Goal: Transaction & Acquisition: Purchase product/service

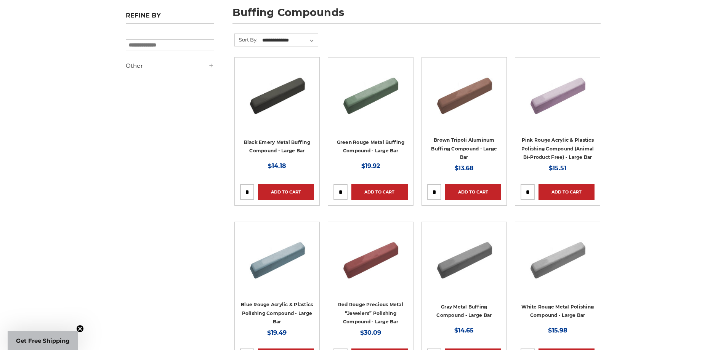
scroll to position [114, 0]
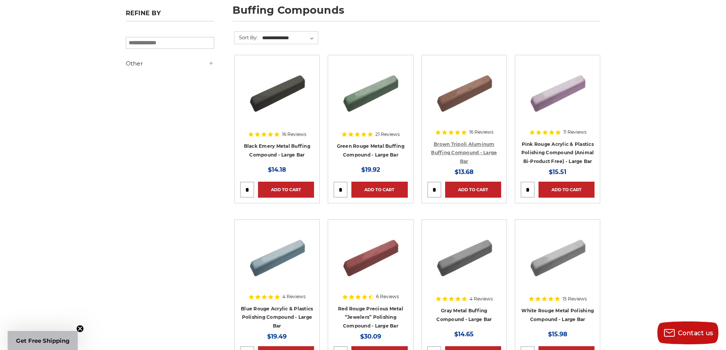
click at [465, 149] on link "Brown Tripoli Aluminum Buffing Compound - Large Bar" at bounding box center [464, 152] width 66 height 23
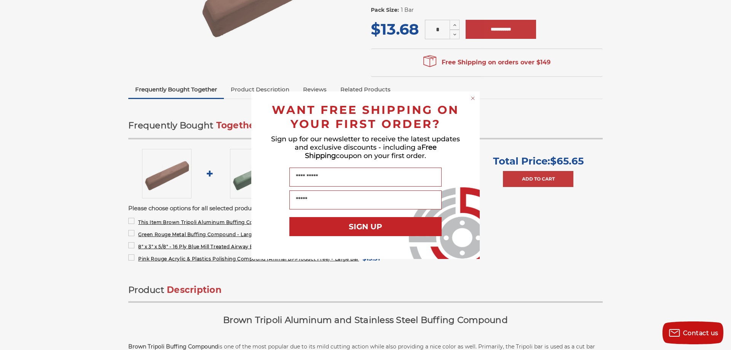
click at [475, 98] on circle "Close dialog" at bounding box center [473, 97] width 7 height 7
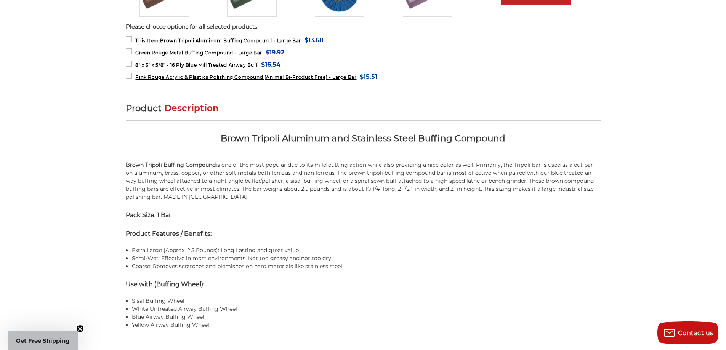
scroll to position [381, 0]
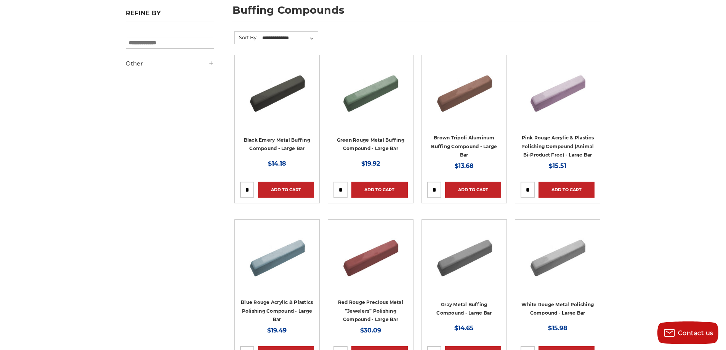
click at [366, 95] on img at bounding box center [370, 91] width 61 height 61
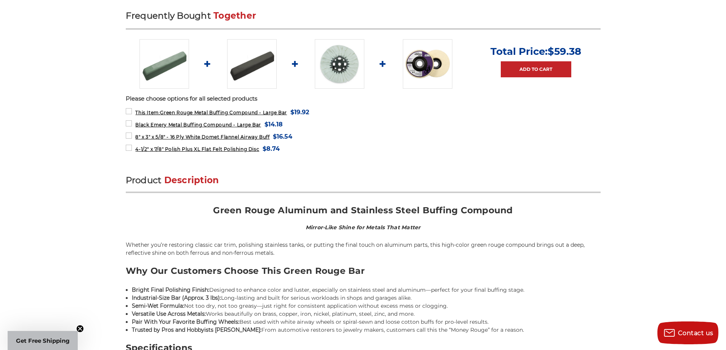
scroll to position [305, 0]
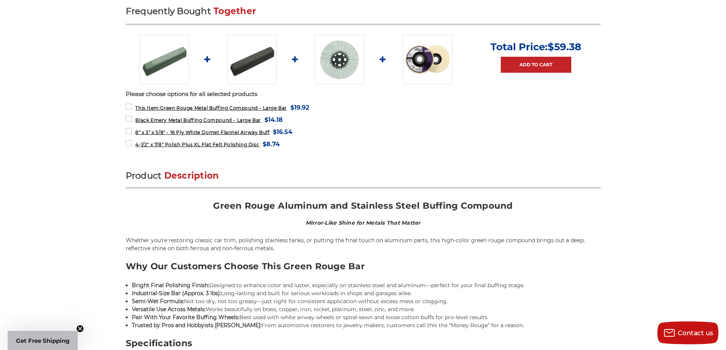
click at [433, 61] on img at bounding box center [428, 60] width 50 height 50
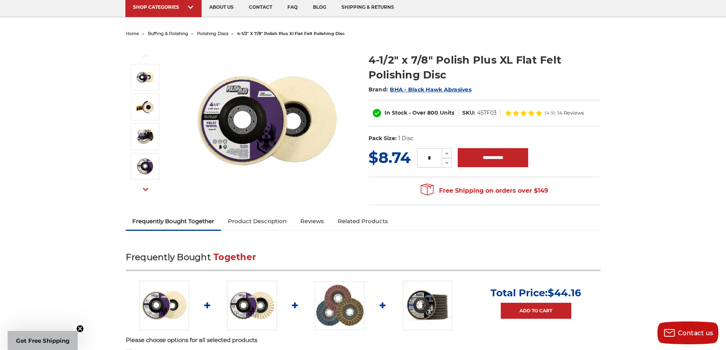
scroll to position [38, 0]
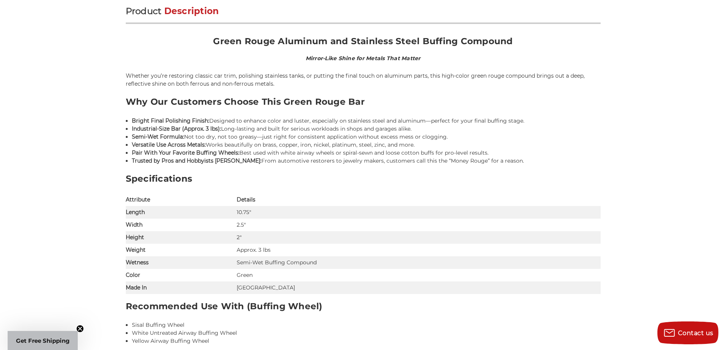
scroll to position [355, 0]
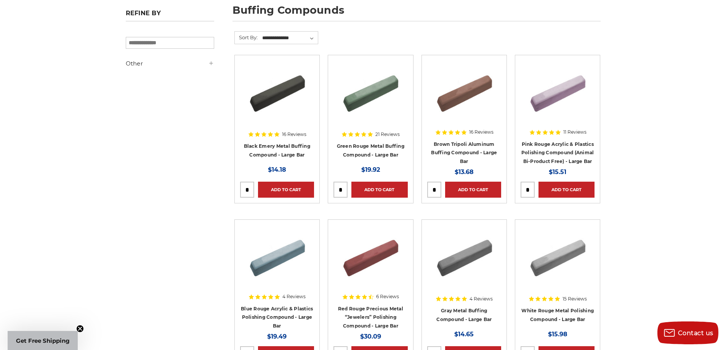
click at [278, 142] on h4 "Black Emery Metal Buffing Compound - Large Bar" at bounding box center [277, 152] width 74 height 21
click at [279, 146] on link "Black Emery Metal Buffing Compound - Large Bar" at bounding box center [277, 150] width 66 height 14
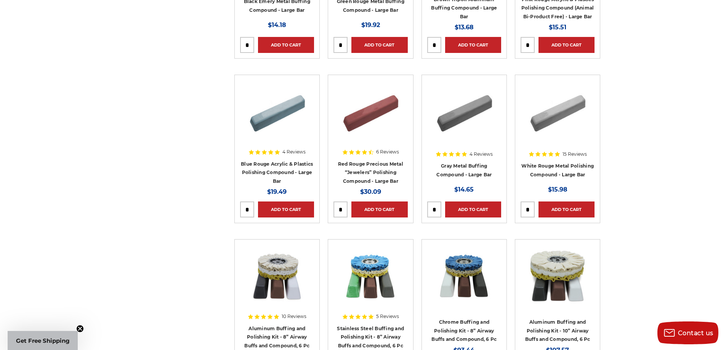
scroll to position [267, 0]
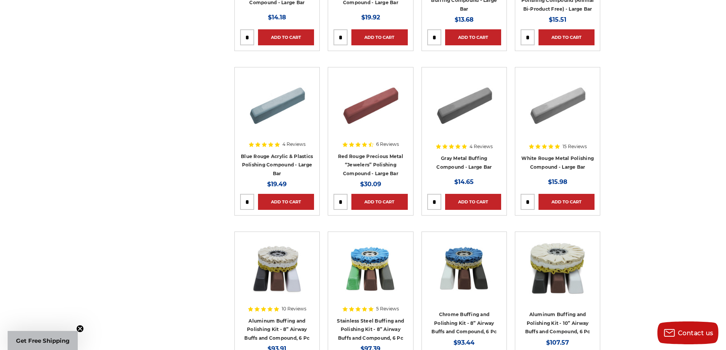
click at [462, 162] on h4 "Gray Metal Buffing Compound - Large Bar" at bounding box center [464, 164] width 74 height 21
click at [462, 158] on link "Gray Metal Buffing Compound - Large Bar" at bounding box center [463, 162] width 55 height 14
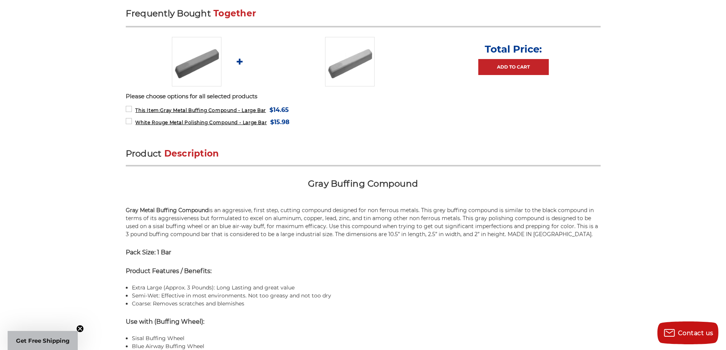
scroll to position [305, 0]
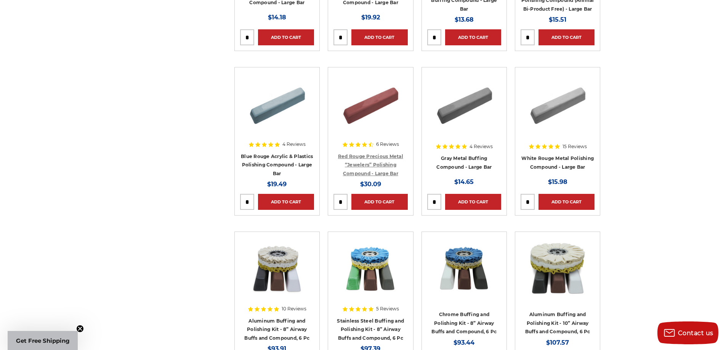
click at [383, 156] on link "Red Rouge Precious Metal “Jewelers” Polishing Compound - Large Bar" at bounding box center [370, 164] width 65 height 23
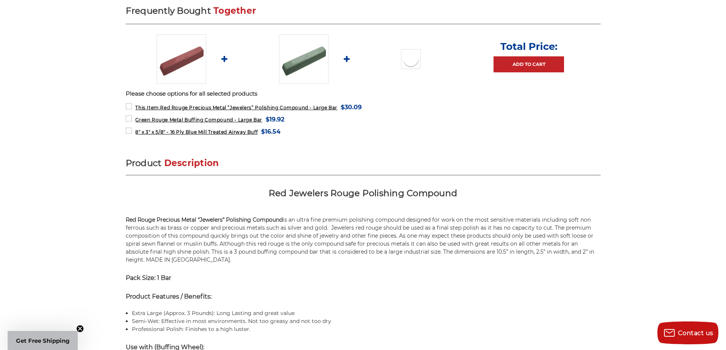
scroll to position [305, 0]
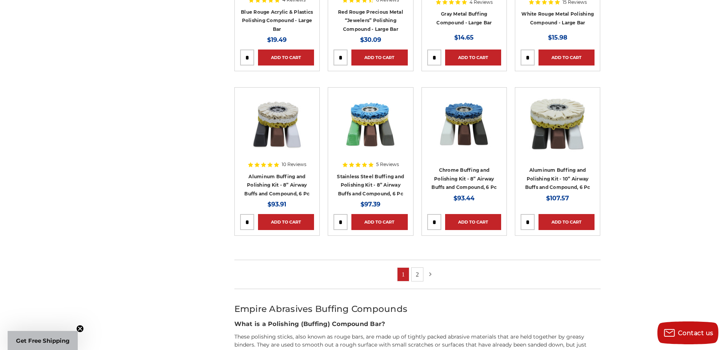
scroll to position [413, 0]
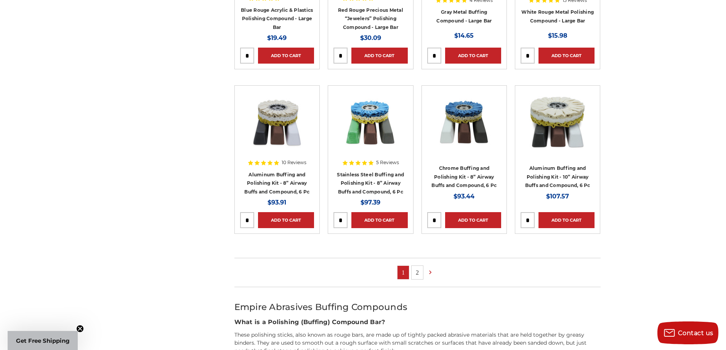
click at [418, 273] on link "2" at bounding box center [416, 272] width 11 height 13
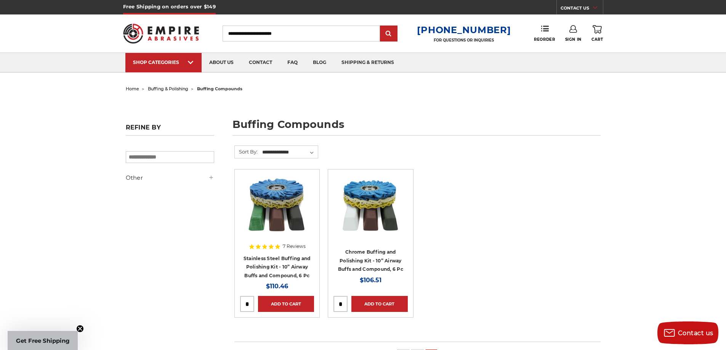
click at [286, 201] on img at bounding box center [276, 205] width 61 height 61
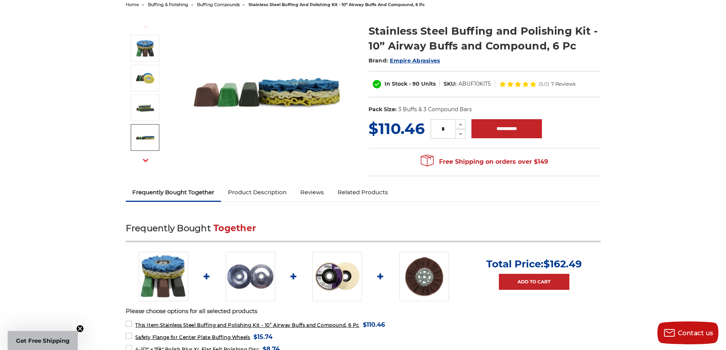
scroll to position [76, 0]
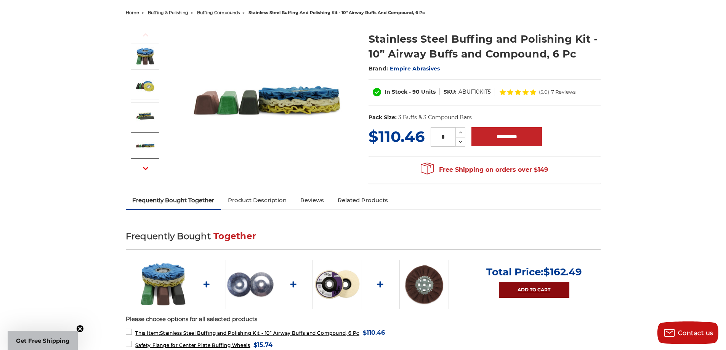
click at [529, 288] on link "Add to Cart" at bounding box center [534, 290] width 70 height 16
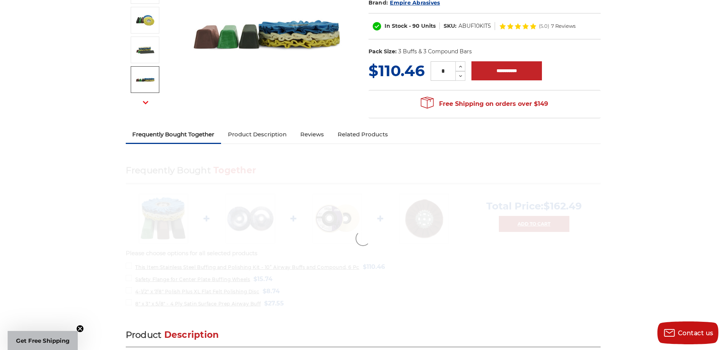
scroll to position [152, 0]
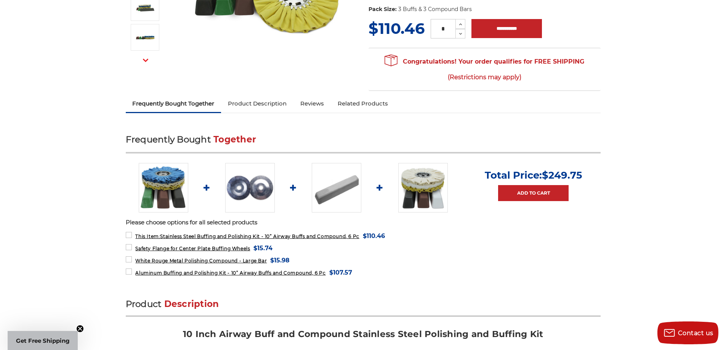
scroll to position [190, 0]
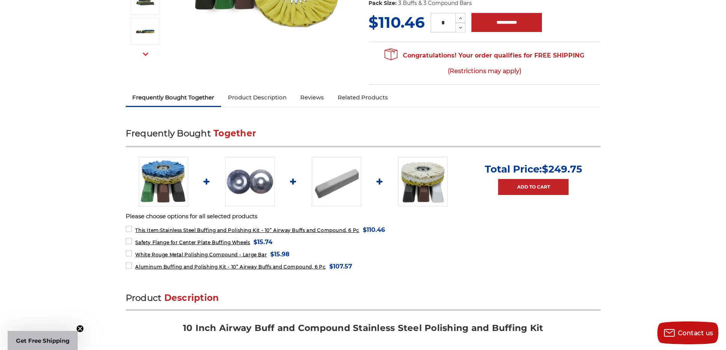
click at [419, 176] on img at bounding box center [423, 182] width 50 height 50
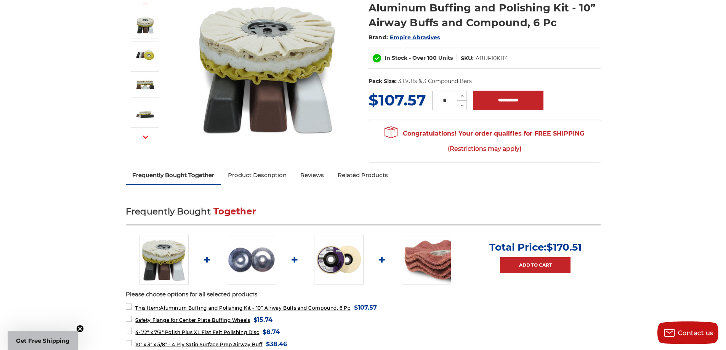
scroll to position [114, 0]
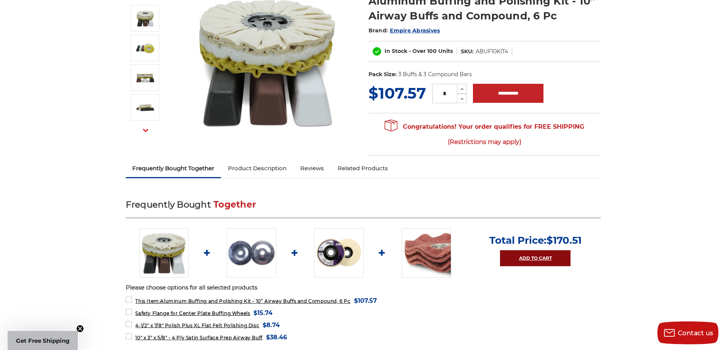
click at [516, 257] on link "Add to Cart" at bounding box center [535, 258] width 70 height 16
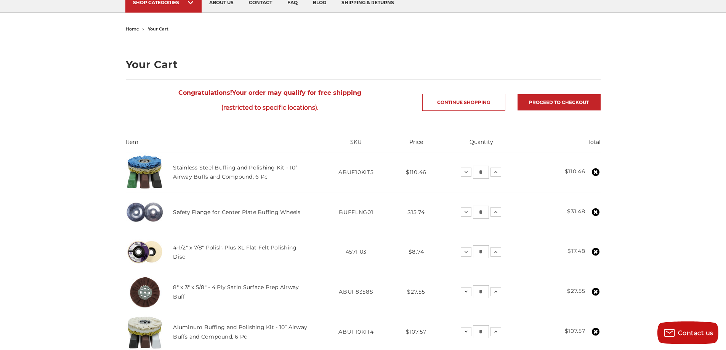
scroll to position [38, 0]
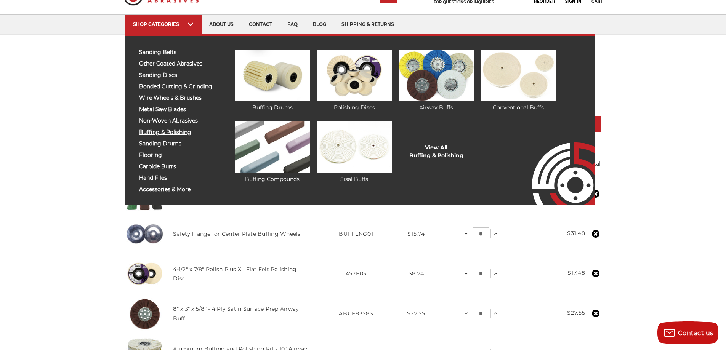
click at [172, 134] on span "buffing & polishing" at bounding box center [178, 133] width 79 height 6
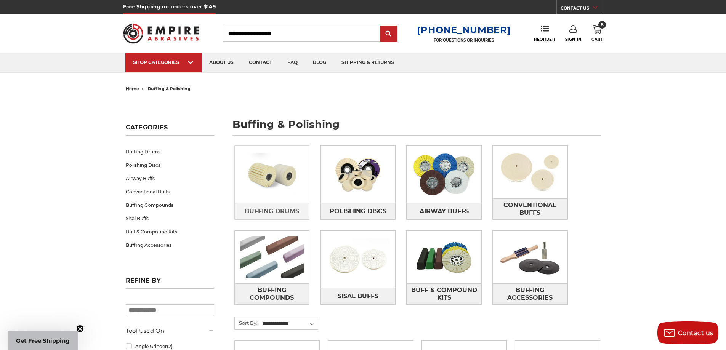
click at [283, 180] on img at bounding box center [272, 174] width 75 height 53
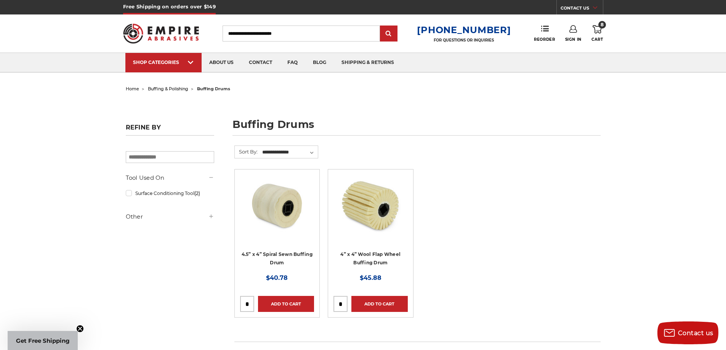
click at [379, 226] on img at bounding box center [370, 205] width 61 height 61
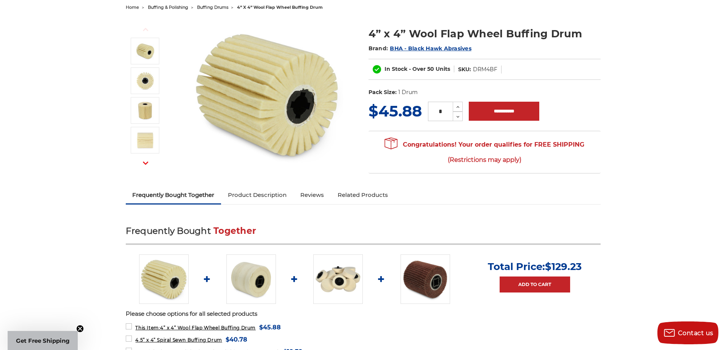
scroll to position [76, 0]
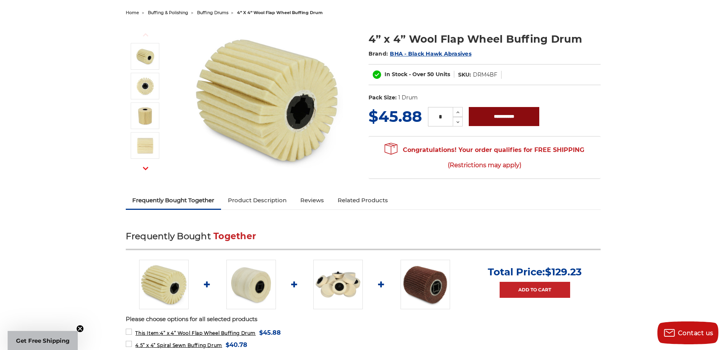
click at [494, 121] on input "**********" at bounding box center [503, 116] width 70 height 19
type input "**********"
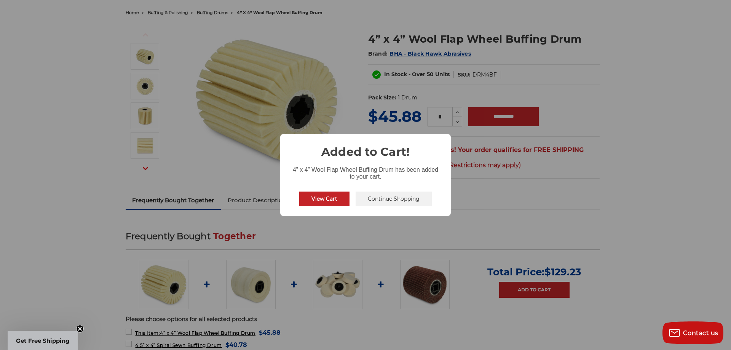
click at [398, 202] on button "Continue Shopping" at bounding box center [394, 199] width 76 height 14
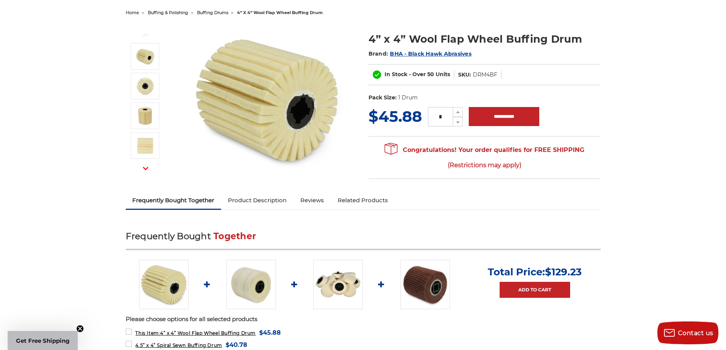
click at [253, 290] on img at bounding box center [251, 285] width 50 height 50
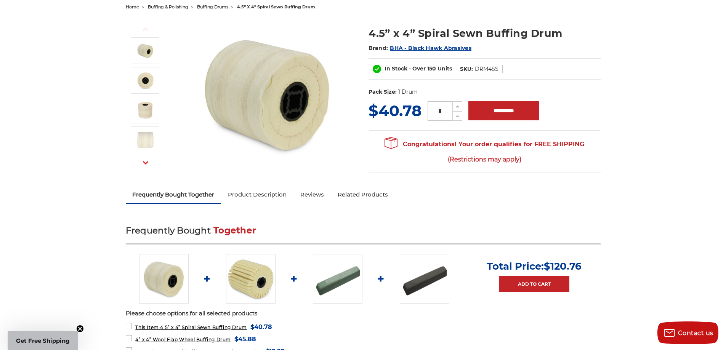
scroll to position [76, 0]
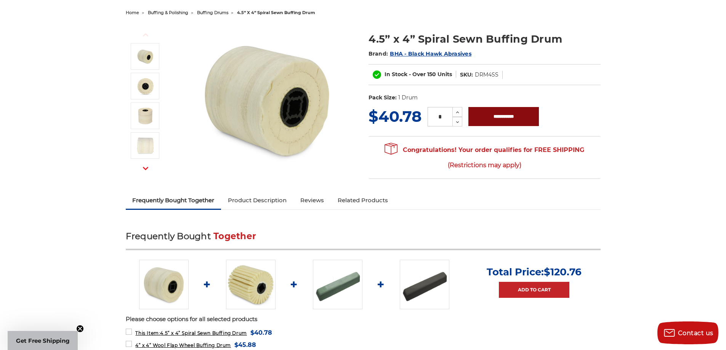
click at [493, 114] on input "**********" at bounding box center [503, 116] width 70 height 19
type input "**********"
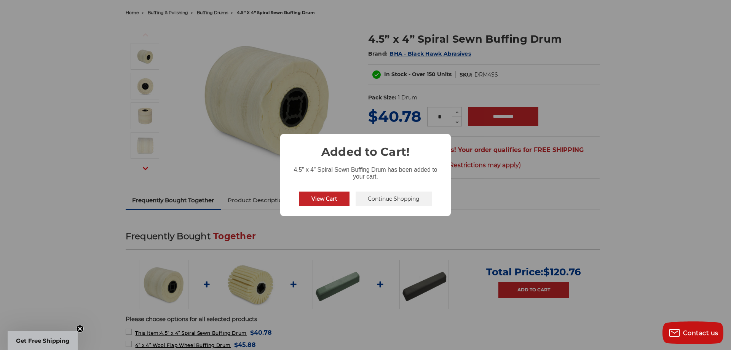
click at [365, 196] on button "Continue Shopping" at bounding box center [394, 199] width 76 height 14
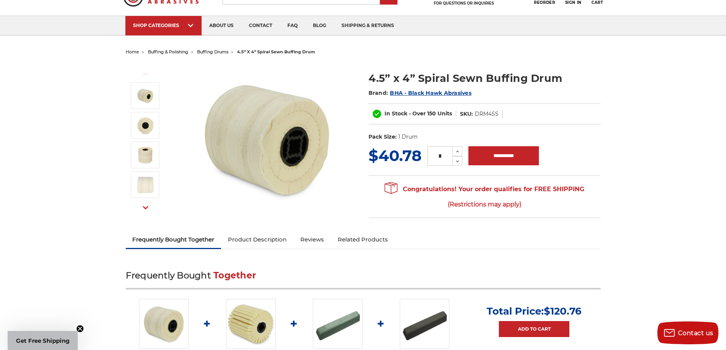
scroll to position [0, 0]
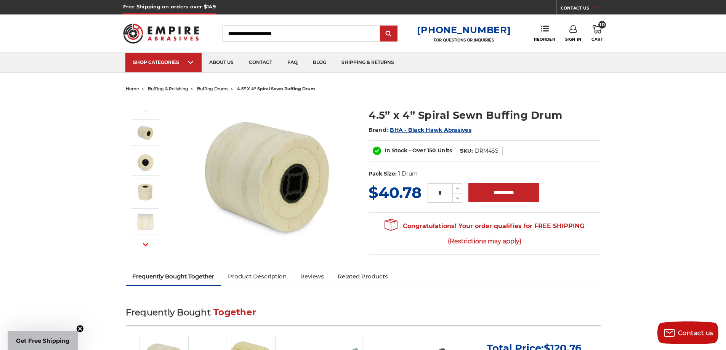
click at [177, 88] on span "buffing & polishing" at bounding box center [168, 88] width 40 height 5
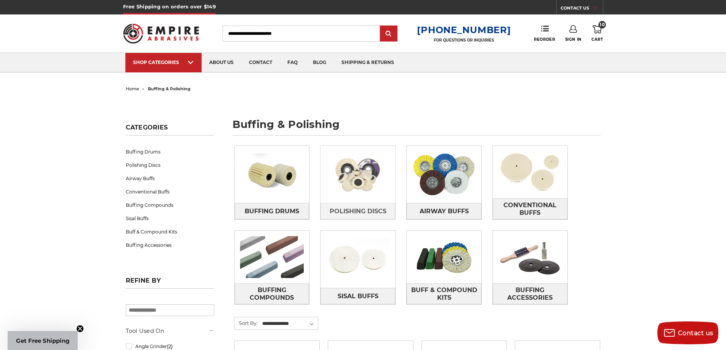
click at [371, 180] on img at bounding box center [357, 174] width 75 height 53
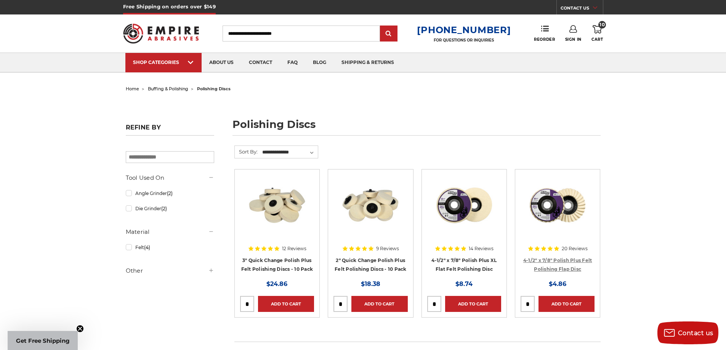
click at [560, 261] on link "4-1/2" x 7/8" Polish Plus Felt Polishing Flap Disc" at bounding box center [557, 264] width 69 height 14
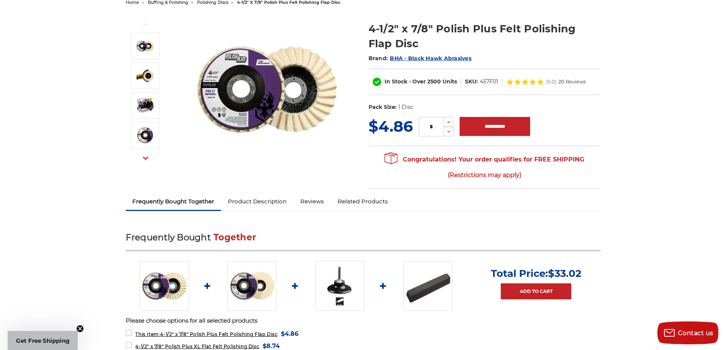
scroll to position [38, 0]
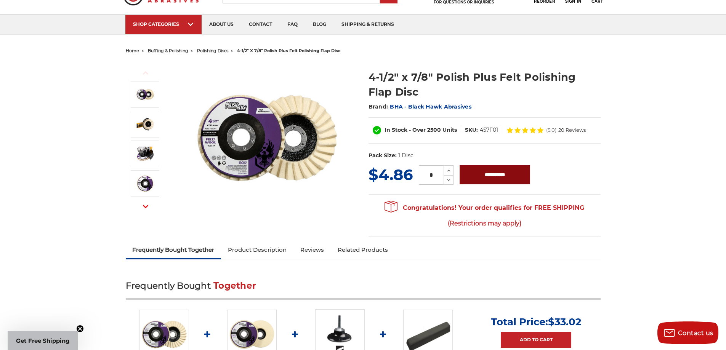
click at [494, 173] on input "**********" at bounding box center [494, 174] width 70 height 19
type input "**********"
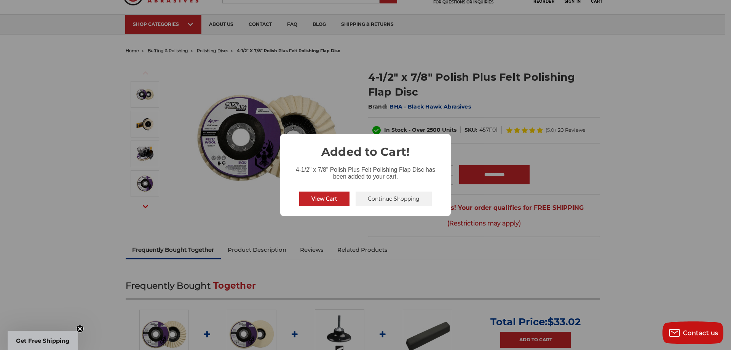
click at [384, 193] on button "Continue Shopping" at bounding box center [394, 199] width 76 height 14
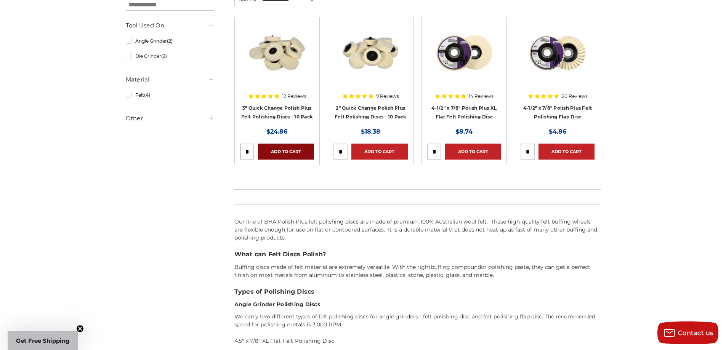
click at [274, 149] on link "Add to Cart" at bounding box center [286, 152] width 56 height 16
click at [369, 151] on link "Add to Cart" at bounding box center [379, 152] width 56 height 16
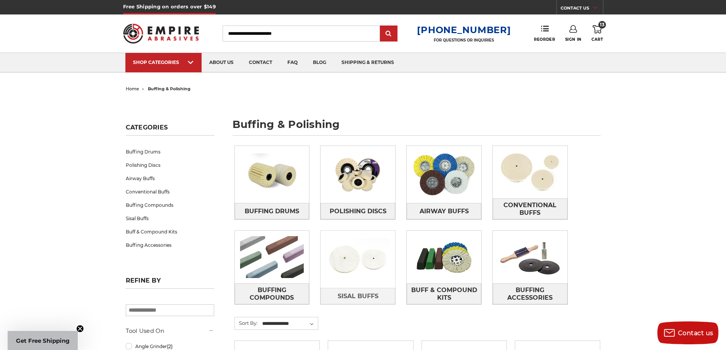
click at [358, 269] on img at bounding box center [357, 259] width 75 height 53
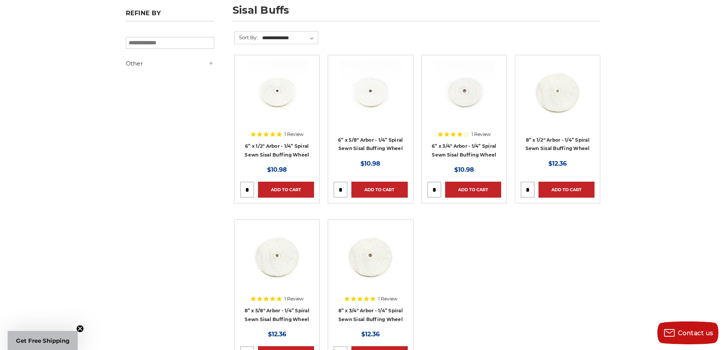
scroll to position [76, 0]
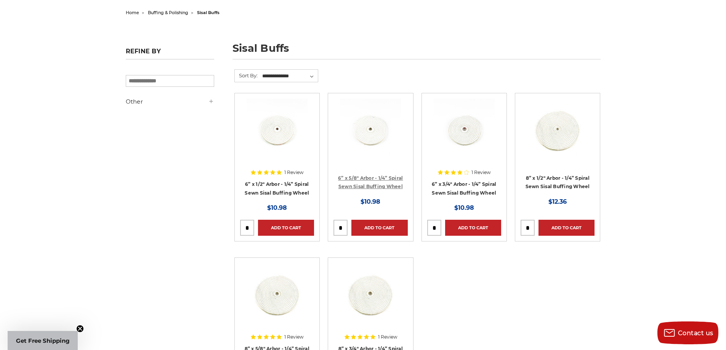
click at [389, 184] on link "6” x 5/8" Arbor - 1/4” Spiral Sewn Sisal Buffing Wheel" at bounding box center [370, 182] width 65 height 14
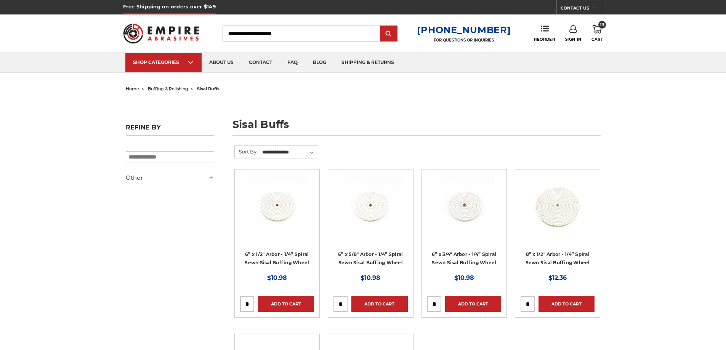
scroll to position [76, 0]
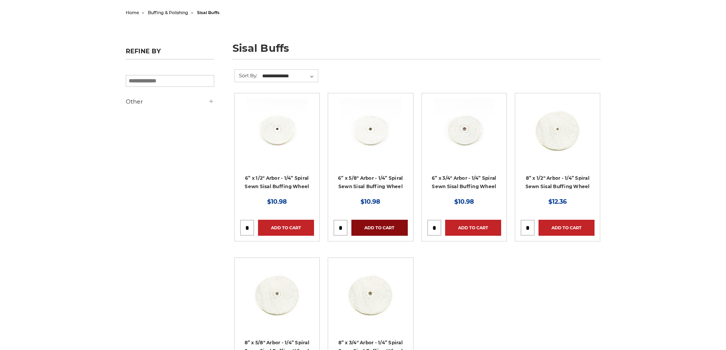
click at [382, 225] on link "Add to Cart" at bounding box center [379, 228] width 56 height 16
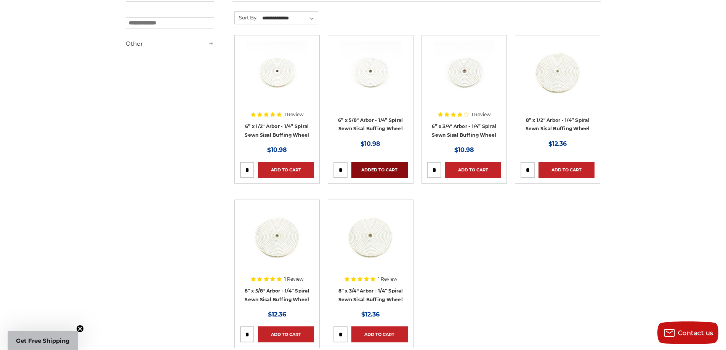
scroll to position [152, 0]
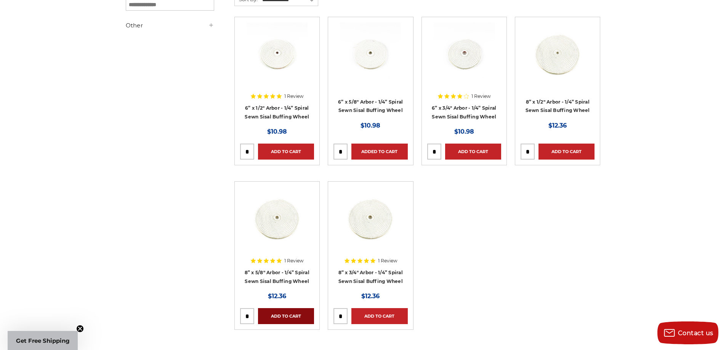
click at [292, 313] on link "Add to Cart" at bounding box center [286, 316] width 56 height 16
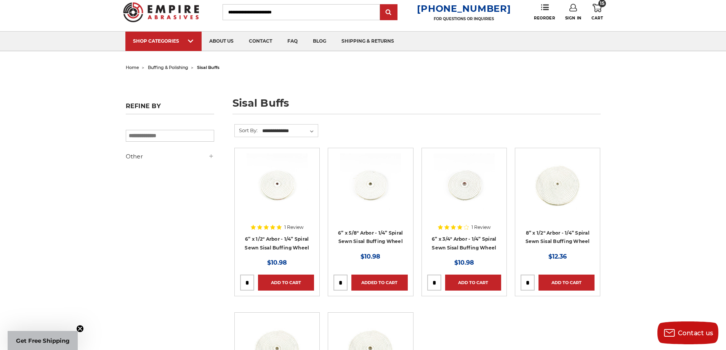
scroll to position [0, 0]
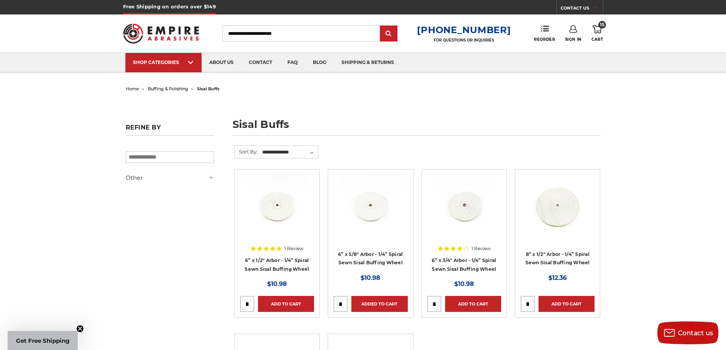
click at [171, 88] on span "buffing & polishing" at bounding box center [168, 88] width 40 height 5
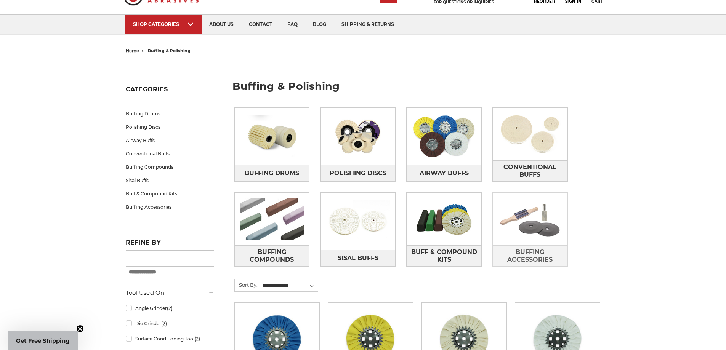
click at [545, 224] on img at bounding box center [529, 219] width 75 height 53
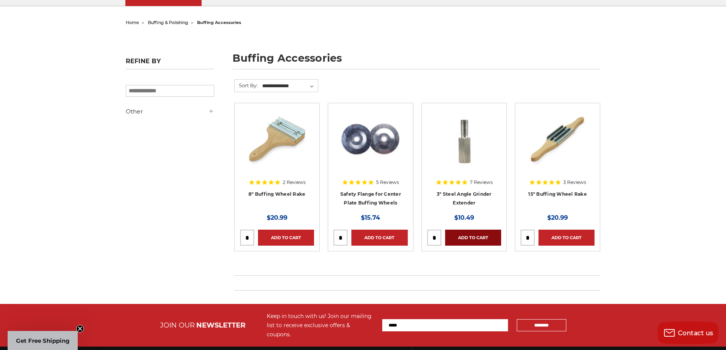
scroll to position [76, 0]
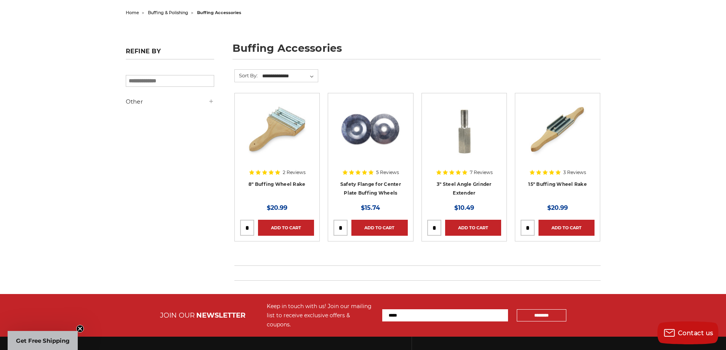
click at [460, 150] on img at bounding box center [463, 129] width 61 height 61
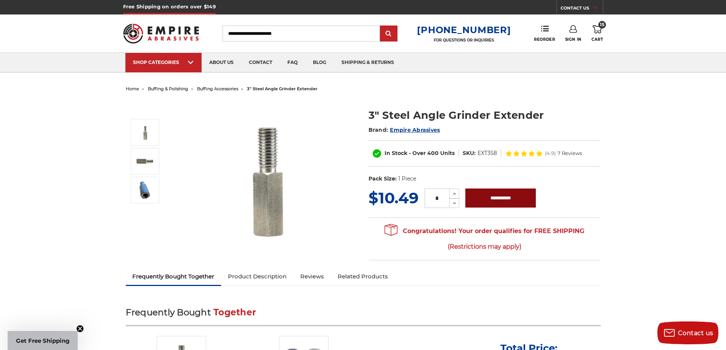
click at [494, 200] on input "**********" at bounding box center [500, 198] width 70 height 19
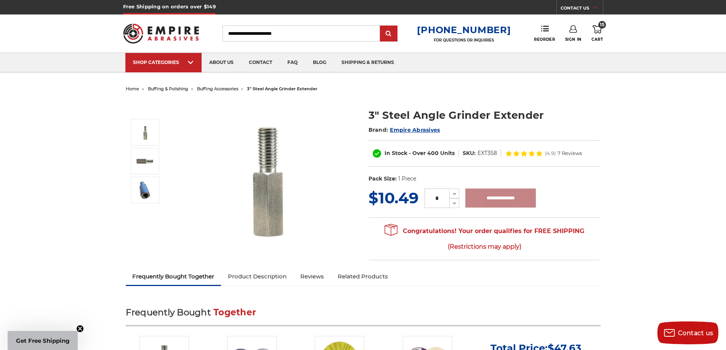
type input "**********"
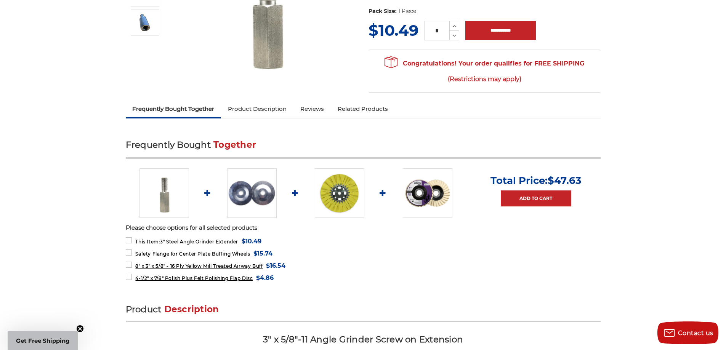
scroll to position [190, 0]
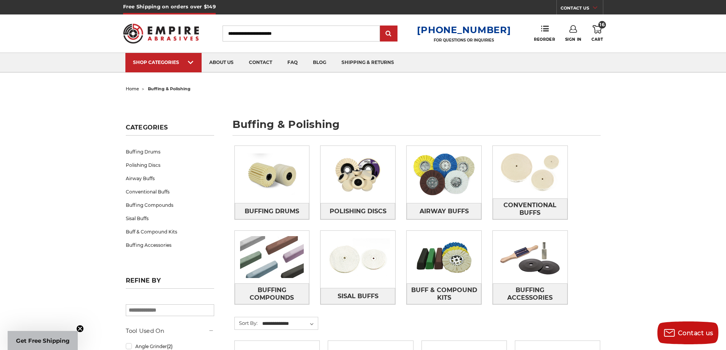
click at [599, 30] on icon at bounding box center [596, 29] width 9 height 8
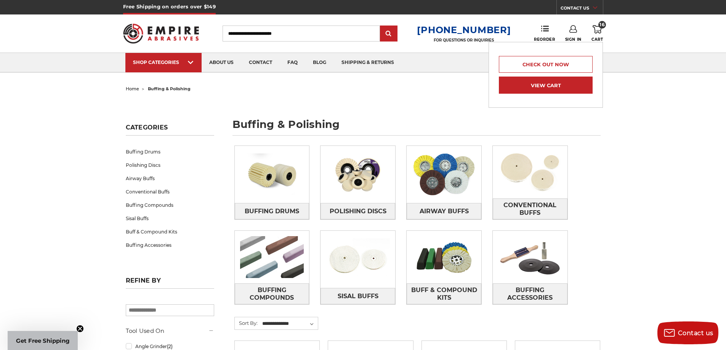
click at [549, 86] on link "View Cart" at bounding box center [546, 85] width 94 height 17
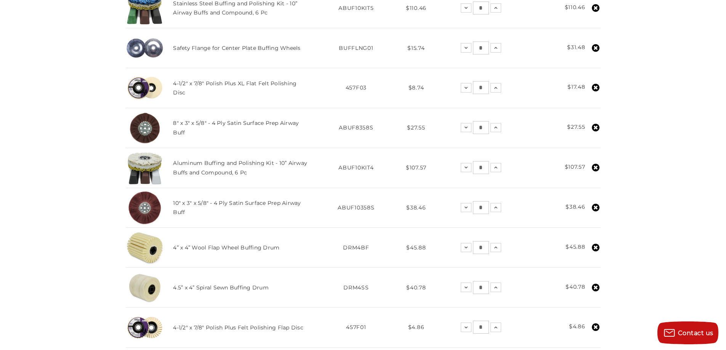
scroll to position [229, 0]
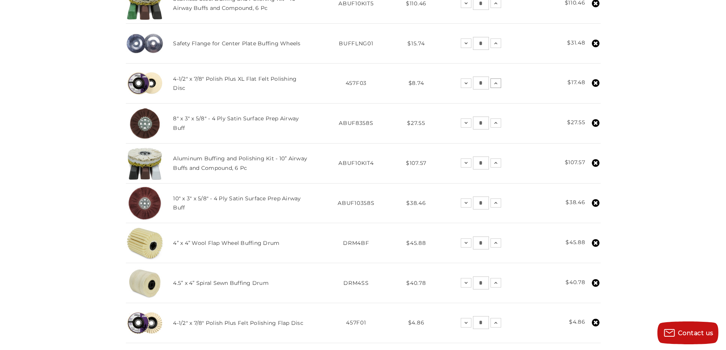
click at [494, 85] on icon at bounding box center [495, 83] width 6 height 6
click at [493, 86] on button "Increase Quantity:" at bounding box center [495, 82] width 11 height 9
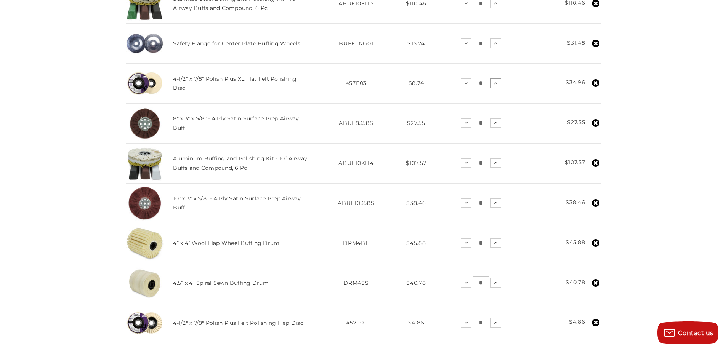
click at [494, 85] on icon at bounding box center [495, 83] width 6 height 6
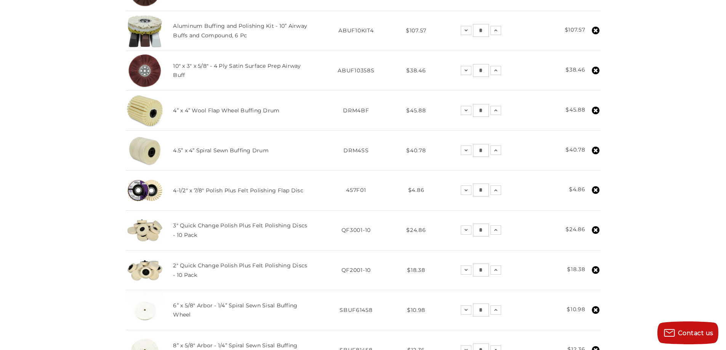
scroll to position [381, 0]
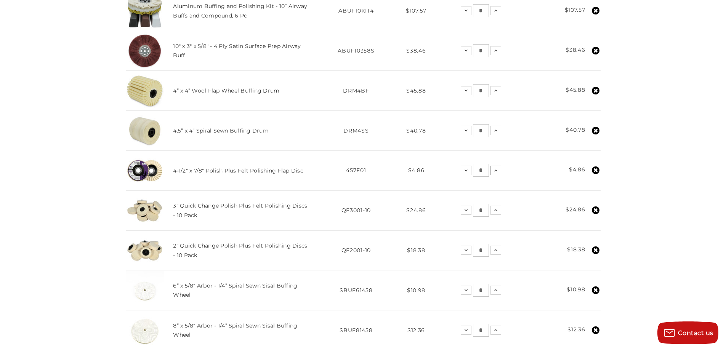
click at [496, 171] on icon at bounding box center [495, 171] width 6 height 6
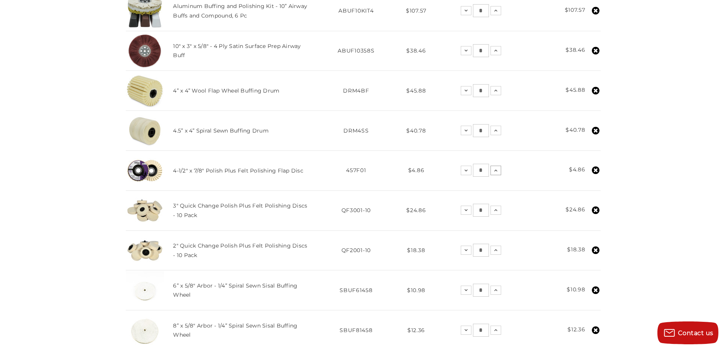
click at [495, 171] on icon at bounding box center [495, 171] width 6 height 6
click at [484, 171] on input "*" at bounding box center [481, 170] width 16 height 13
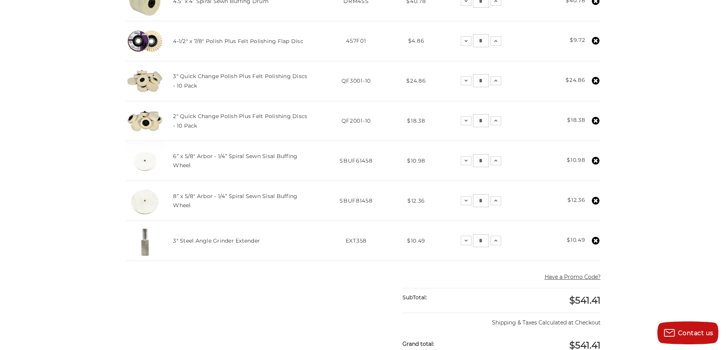
scroll to position [533, 0]
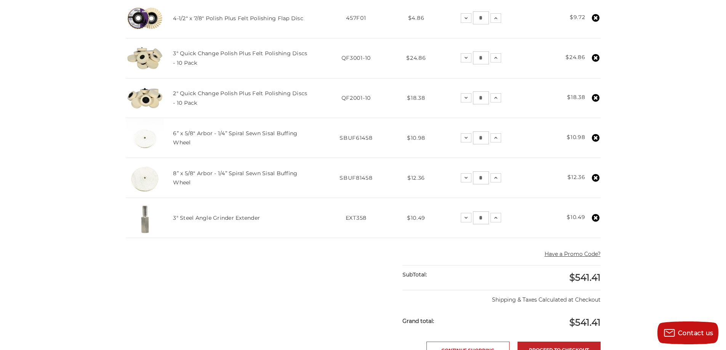
type input "*"
click at [532, 203] on td "Total $10.49" at bounding box center [562, 218] width 75 height 40
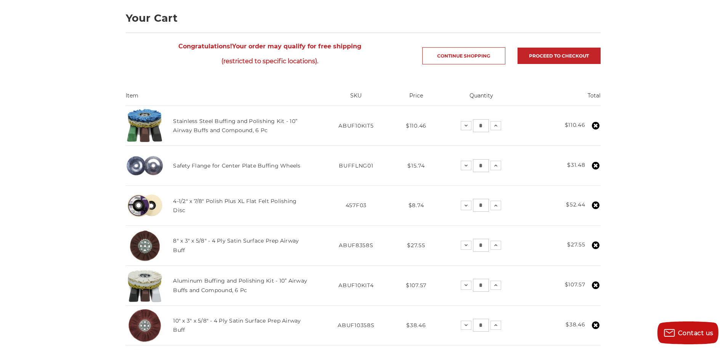
scroll to position [38, 0]
